Goal: Register for event/course

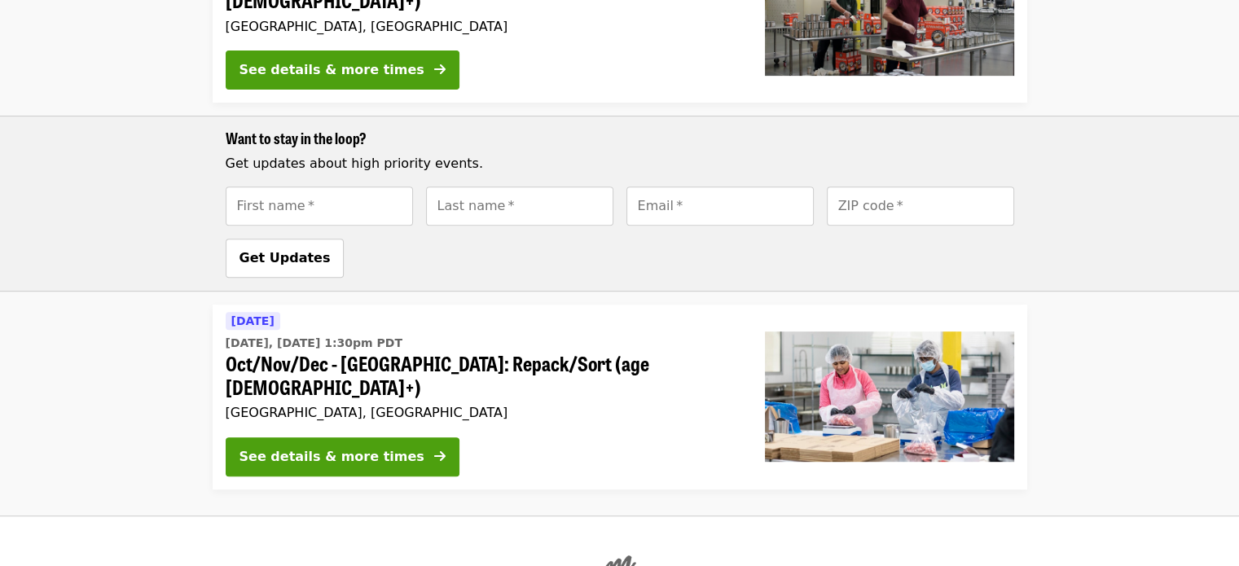
scroll to position [691, 0]
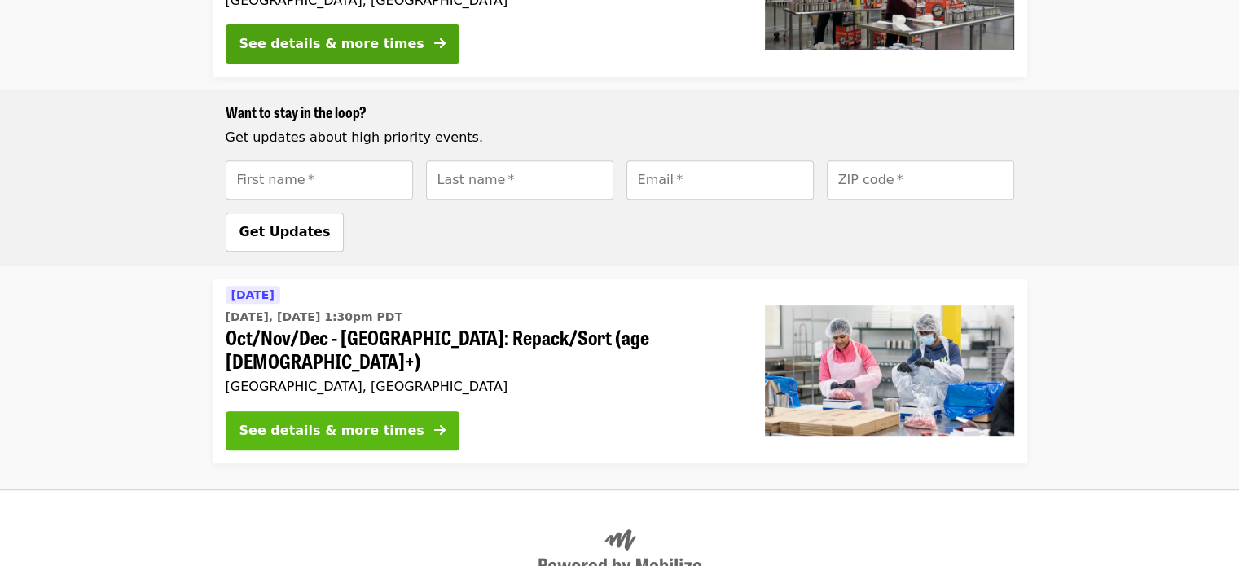
click at [338, 421] on div "See details & more times" at bounding box center [331, 431] width 185 height 20
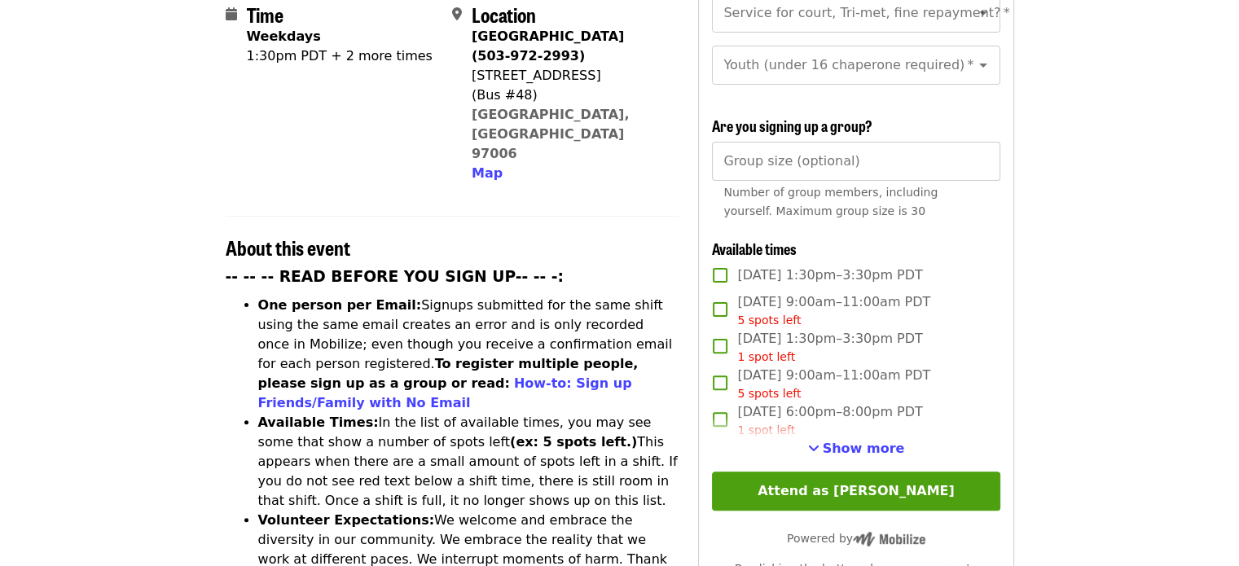
scroll to position [440, 0]
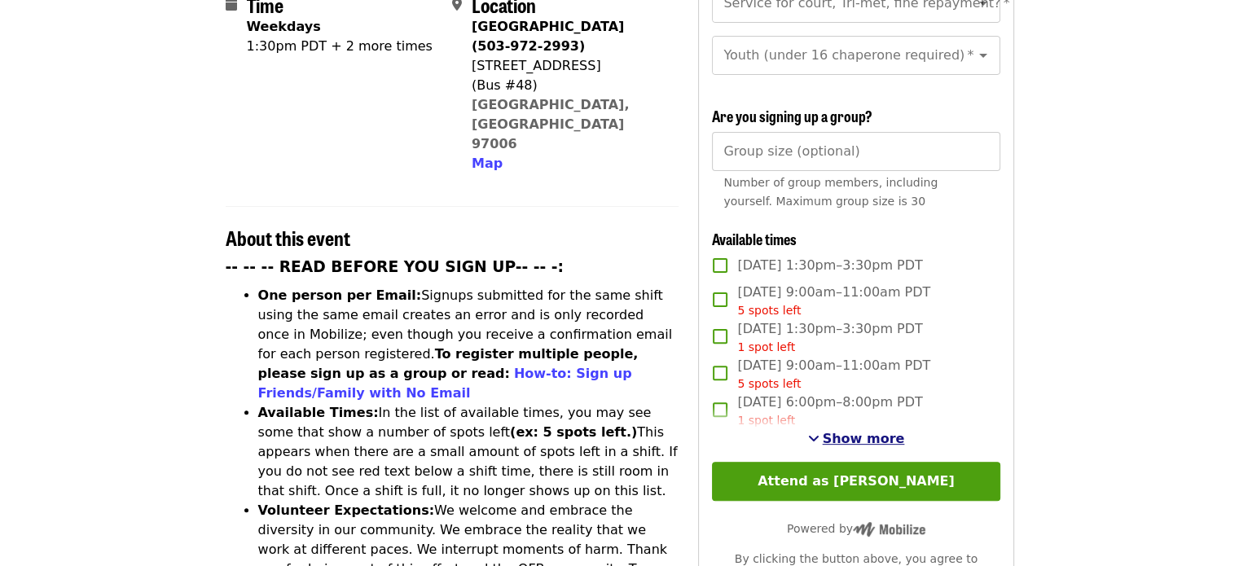
click at [843, 439] on span "Show more" at bounding box center [864, 438] width 82 height 15
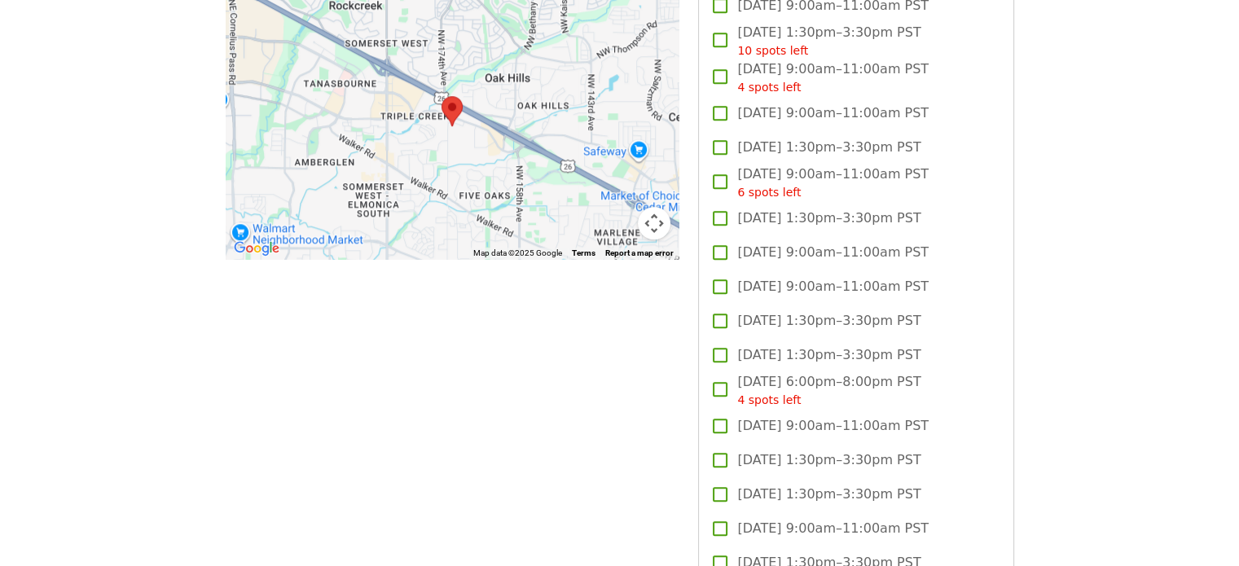
scroll to position [1541, 0]
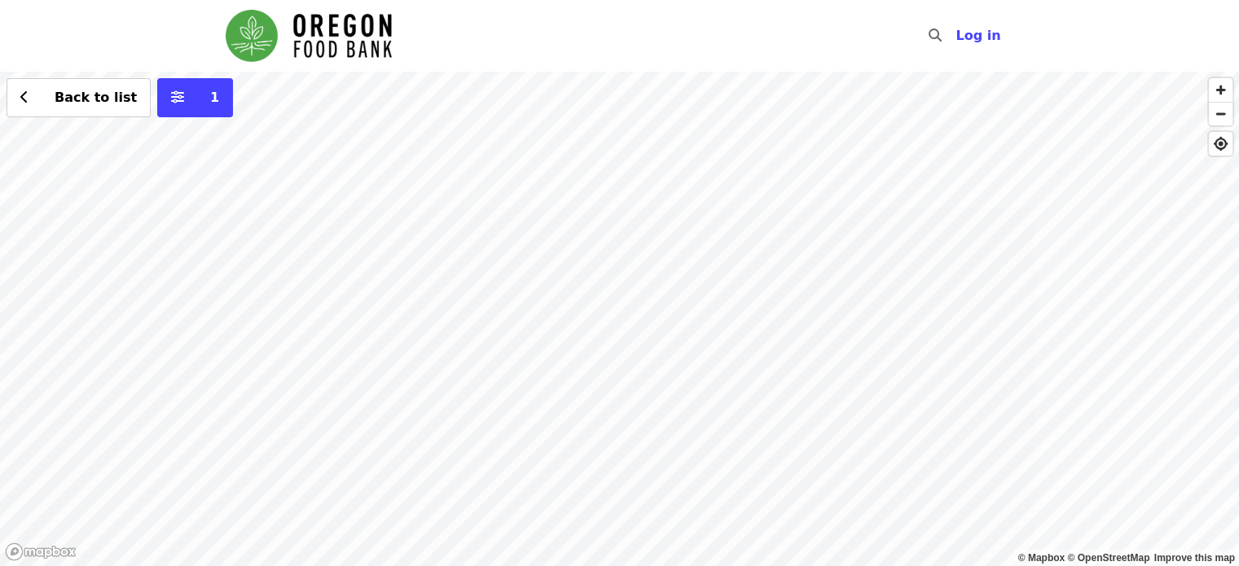
drag, startPoint x: 627, startPoint y: 255, endPoint x: 643, endPoint y: 316, distance: 63.0
click at [643, 316] on div "Back to list 1" at bounding box center [619, 319] width 1239 height 494
click at [428, 292] on div "Back to list 1" at bounding box center [619, 319] width 1239 height 494
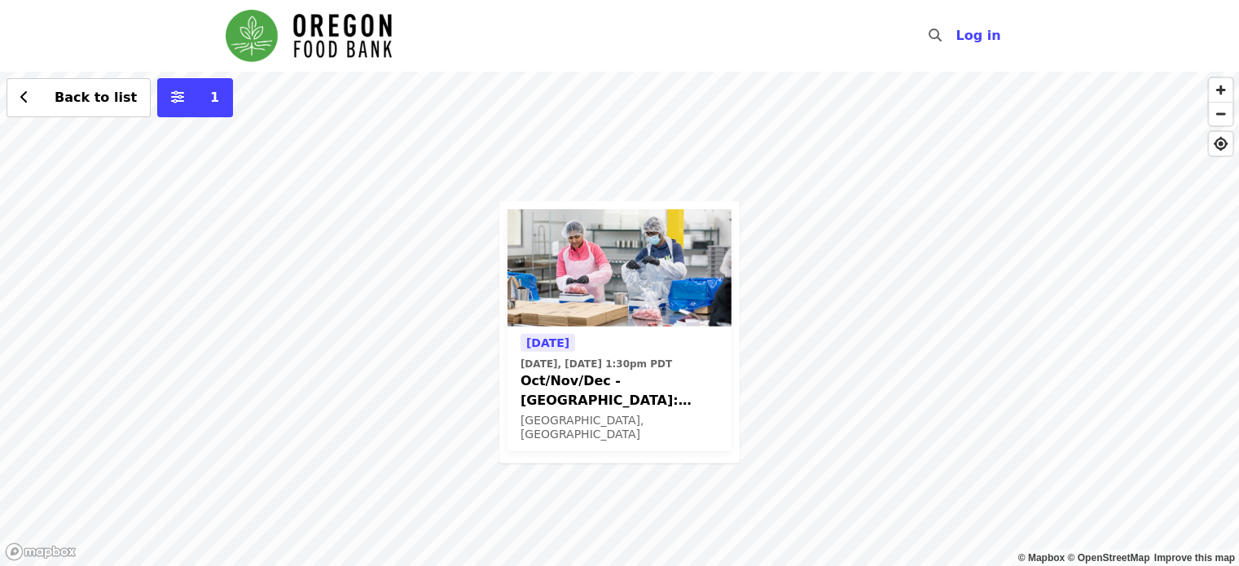
click at [659, 186] on div "Today Today, Oct 7 @ 1:30pm PDT Oct/Nov/Dec - Beaverton: Repack/Sort (age 10+) …" at bounding box center [619, 319] width 1239 height 494
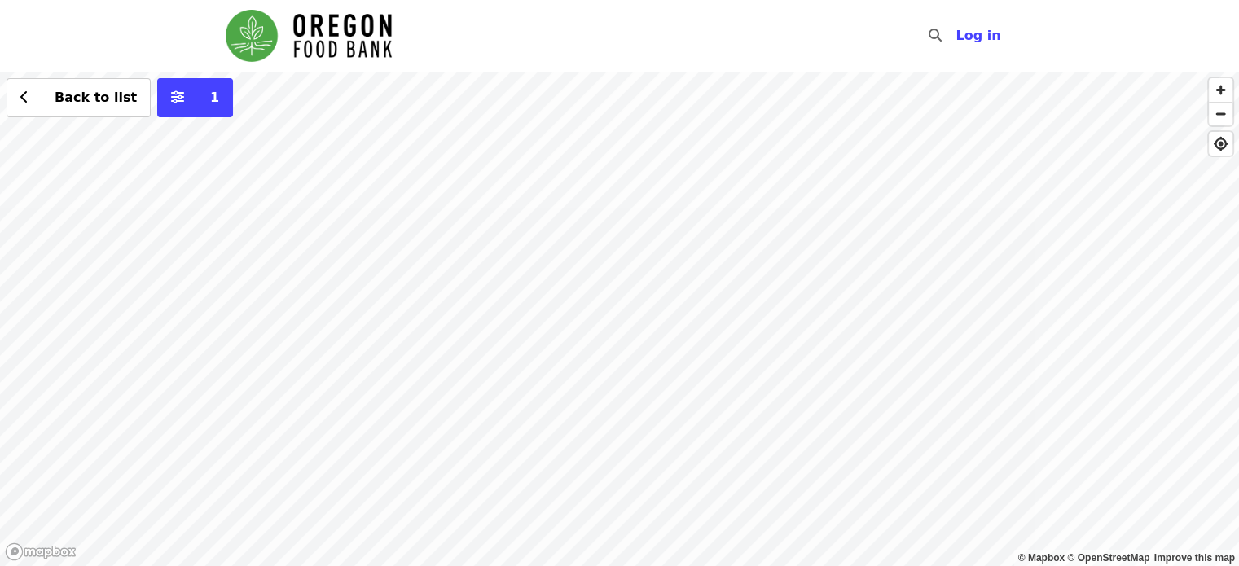
click at [669, 272] on div "Back to list 1" at bounding box center [619, 319] width 1239 height 494
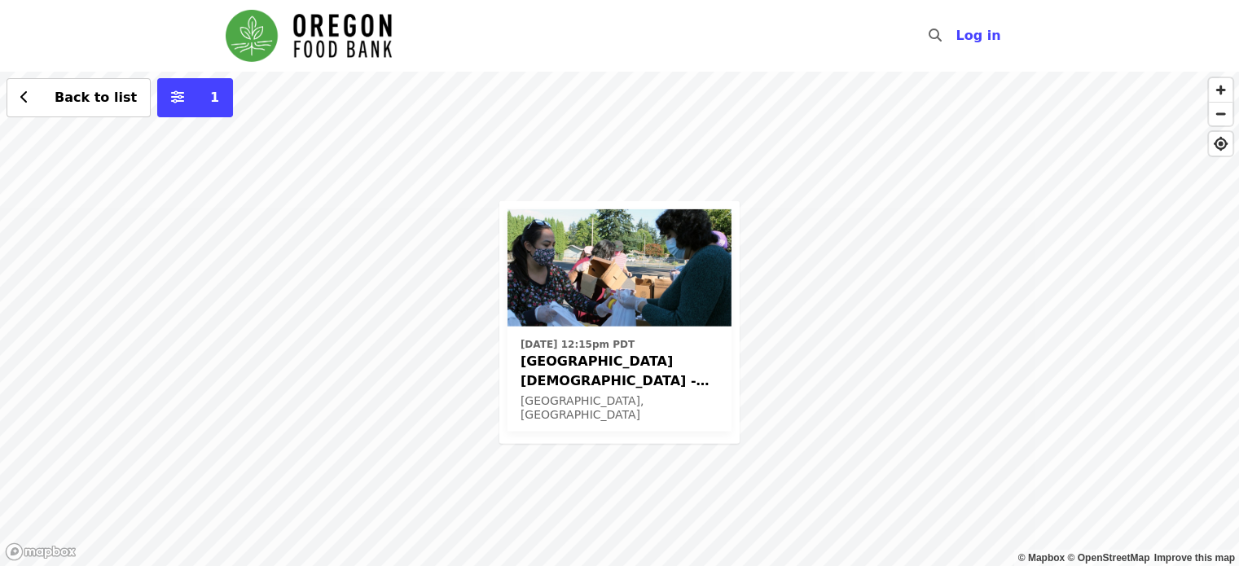
click at [749, 156] on div "Mon, Oct 13 @ 12:15pm PDT Beaverton First United Methodist Church - Free Food M…" at bounding box center [619, 319] width 1239 height 494
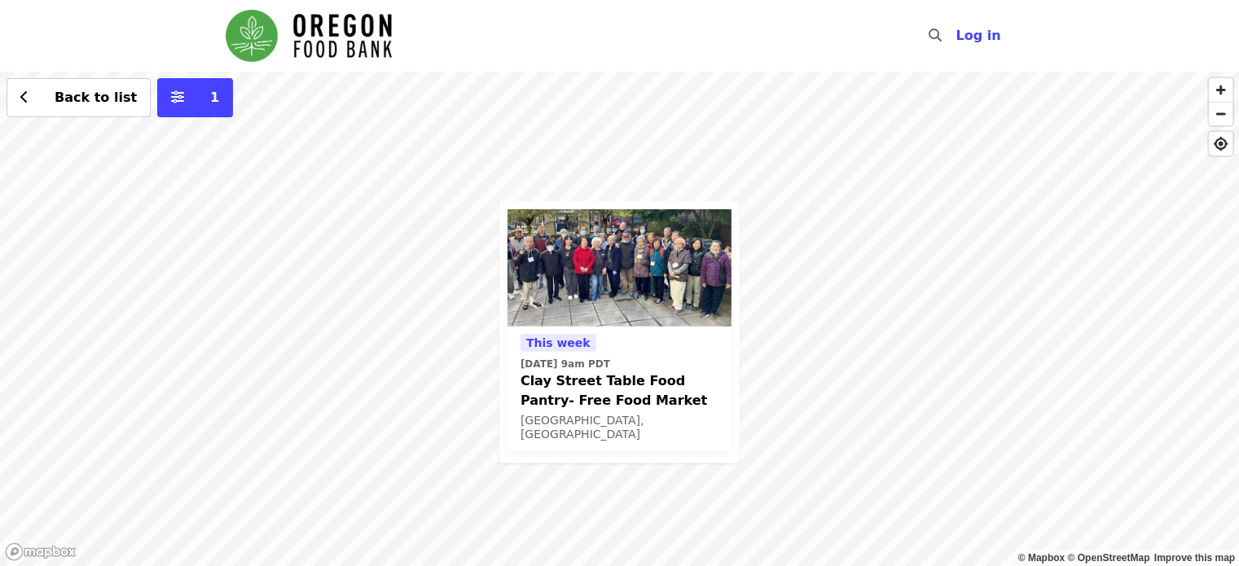
click at [639, 373] on span "Clay Street Table Food Pantry- Free Food Market" at bounding box center [619, 390] width 198 height 39
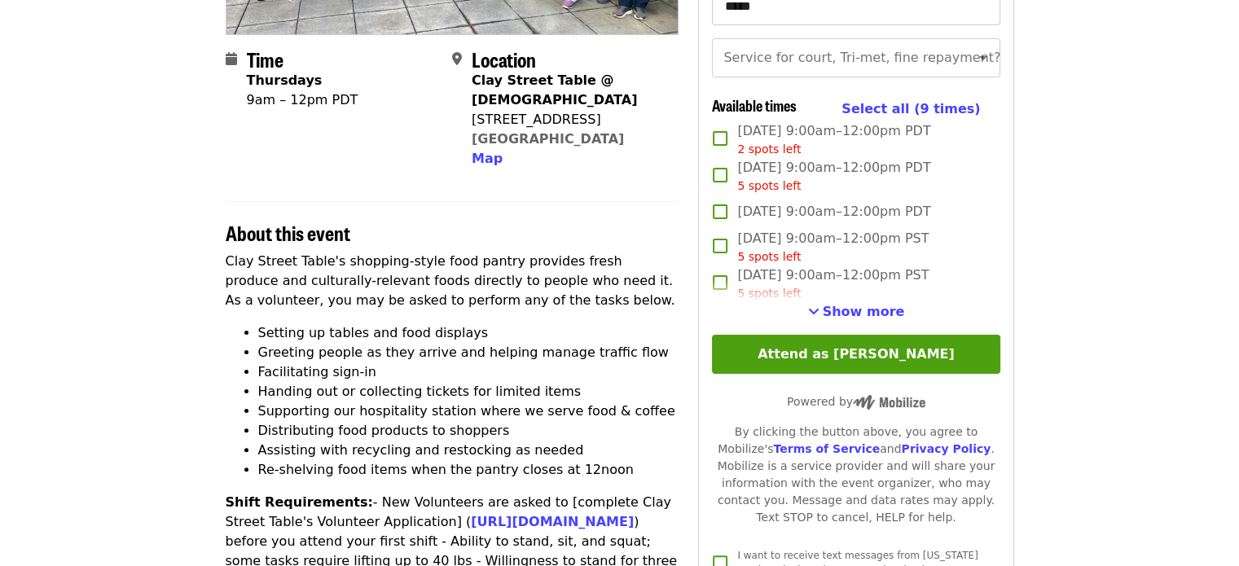
scroll to position [360, 0]
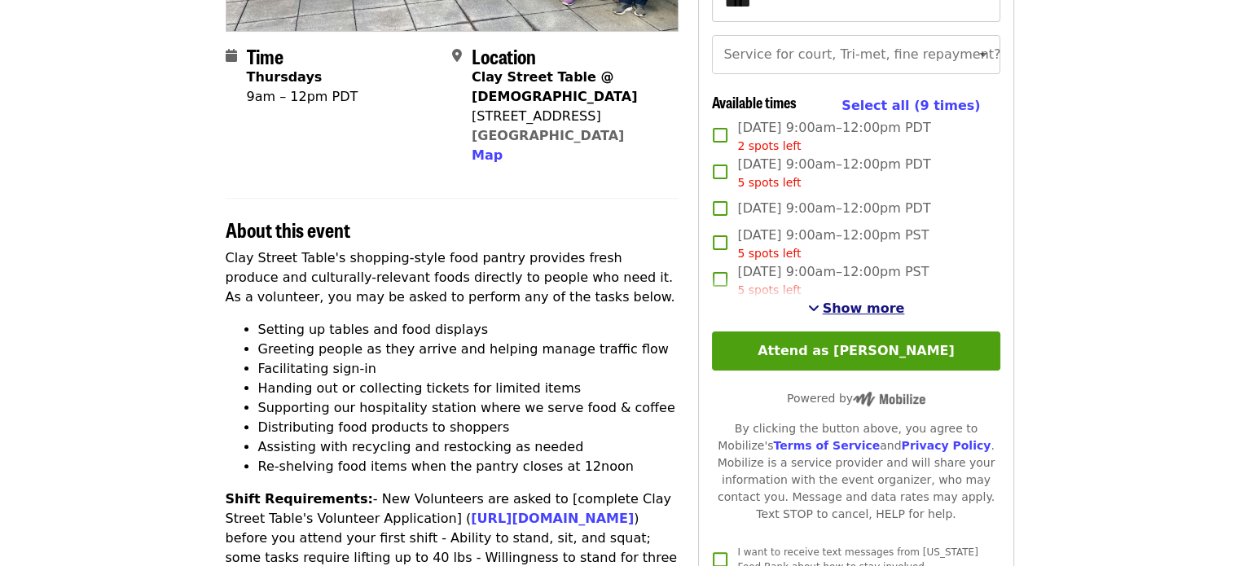
click at [849, 316] on span "Show more" at bounding box center [864, 308] width 82 height 15
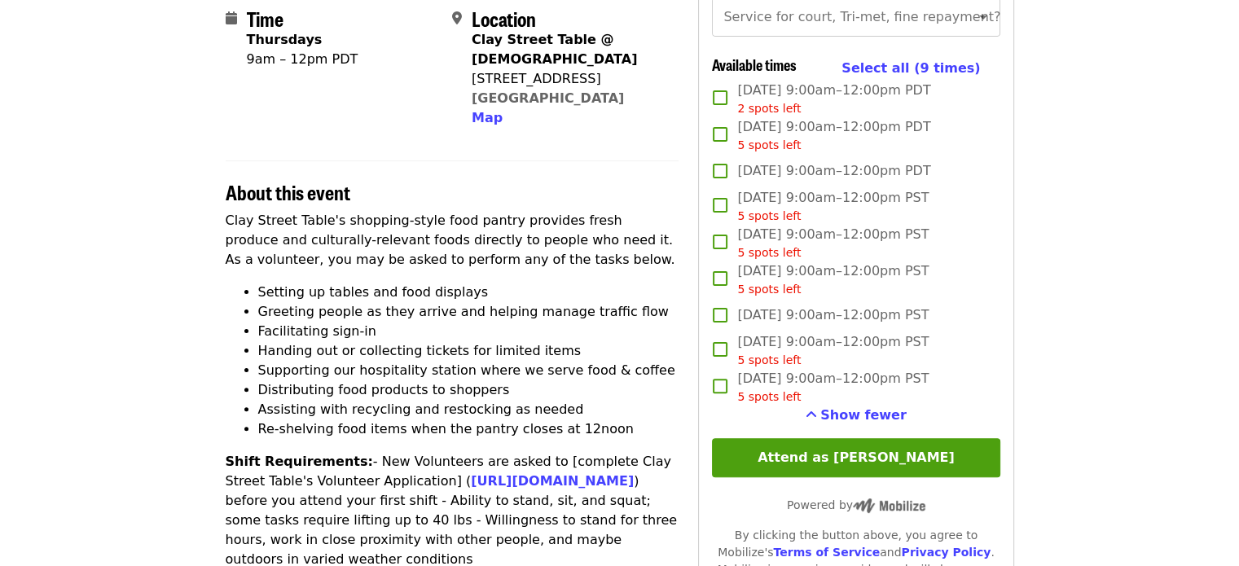
scroll to position [410, 0]
